Goal: Task Accomplishment & Management: Manage account settings

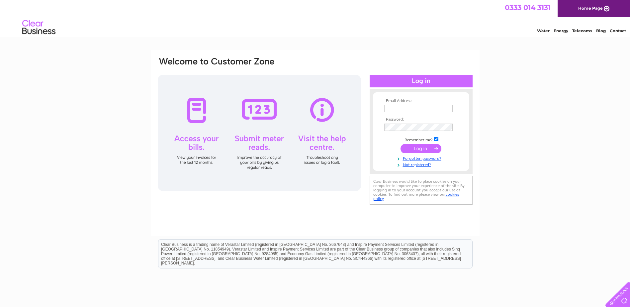
click at [401, 108] on input "text" at bounding box center [418, 108] width 68 height 7
type input "adminuk@redrockpower.co.uk"
click at [197, 141] on div at bounding box center [259, 133] width 203 height 116
click at [251, 109] on div at bounding box center [259, 133] width 203 height 116
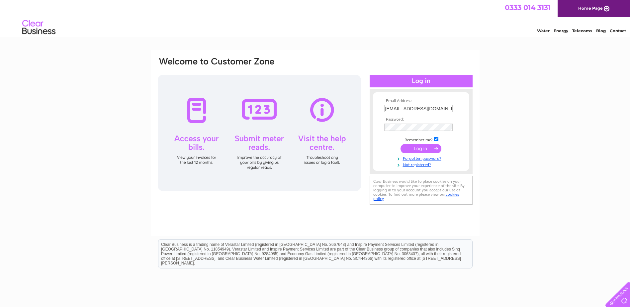
click at [251, 109] on div at bounding box center [259, 133] width 203 height 116
click at [323, 113] on div at bounding box center [259, 133] width 203 height 116
click at [449, 108] on input "adminuk@redrockpower.co.uk" at bounding box center [418, 108] width 68 height 7
click at [422, 157] on link "Forgotten password?" at bounding box center [421, 158] width 75 height 6
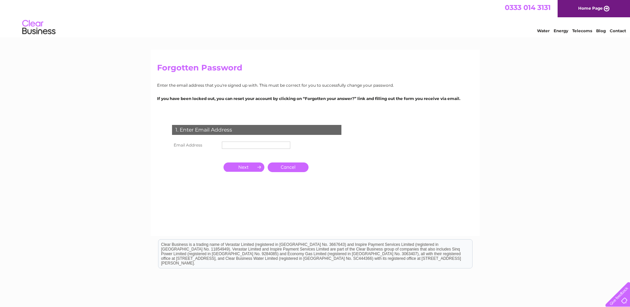
click at [240, 147] on input "text" at bounding box center [256, 144] width 68 height 7
type input "corporate.flats@redrockrenewables.com"
click at [247, 168] on input "button" at bounding box center [244, 166] width 41 height 9
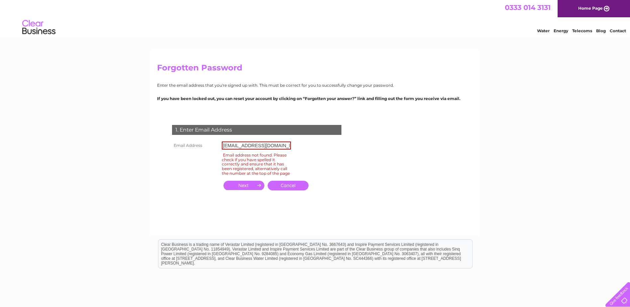
click at [273, 147] on input "corporate.flats@redrockrenewables.com" at bounding box center [256, 145] width 69 height 8
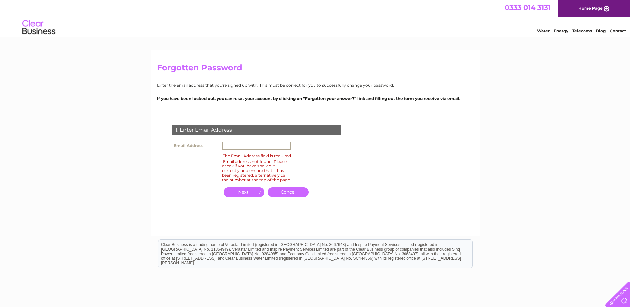
click at [238, 146] on input "text" at bounding box center [256, 145] width 69 height 8
type input "adminuk@redrockpower.co.uk"
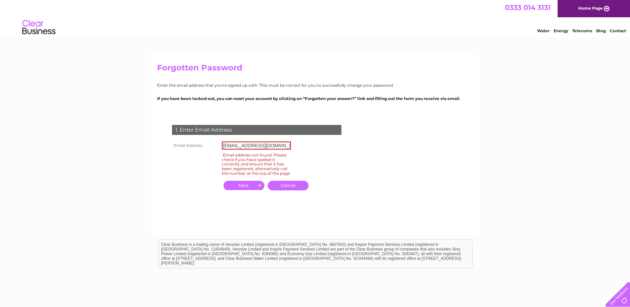
click at [242, 188] on input "button" at bounding box center [244, 185] width 41 height 9
click at [244, 188] on input "button" at bounding box center [244, 185] width 41 height 9
click at [281, 146] on input "adminuk@redrockpower.co.uk" at bounding box center [256, 145] width 69 height 8
click at [285, 144] on input "adminuk@redrockpower.co.uk" at bounding box center [256, 145] width 69 height 8
click at [284, 189] on link "Cancel" at bounding box center [288, 186] width 41 height 10
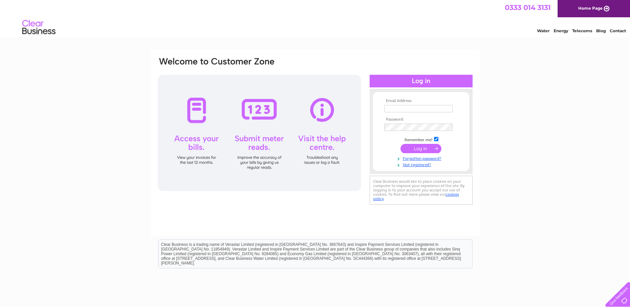
click at [405, 110] on input "text" at bounding box center [418, 108] width 68 height 7
type input "[PERSON_NAME][EMAIL_ADDRESS][PERSON_NAME][DOMAIN_NAME]"
click at [415, 158] on link "Forgotten password?" at bounding box center [421, 158] width 75 height 6
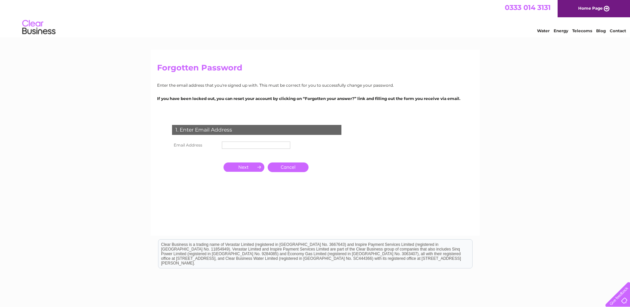
click at [243, 143] on input "text" at bounding box center [256, 144] width 68 height 7
click at [246, 147] on input "text" at bounding box center [256, 145] width 69 height 8
type input "[PERSON_NAME][EMAIL_ADDRESS][PERSON_NAME][DOMAIN_NAME]"
click input "submit" at bounding box center [0, 0] width 0 height 0
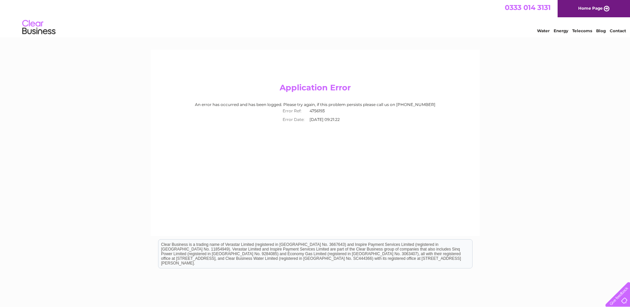
click at [595, 7] on link "Home Page" at bounding box center [594, 8] width 72 height 17
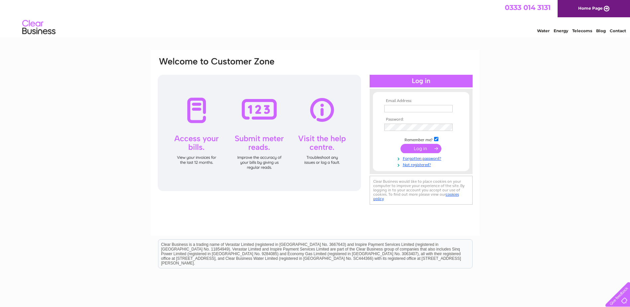
click at [582, 9] on link "Home Page" at bounding box center [594, 8] width 72 height 17
